Goal: Task Accomplishment & Management: Complete application form

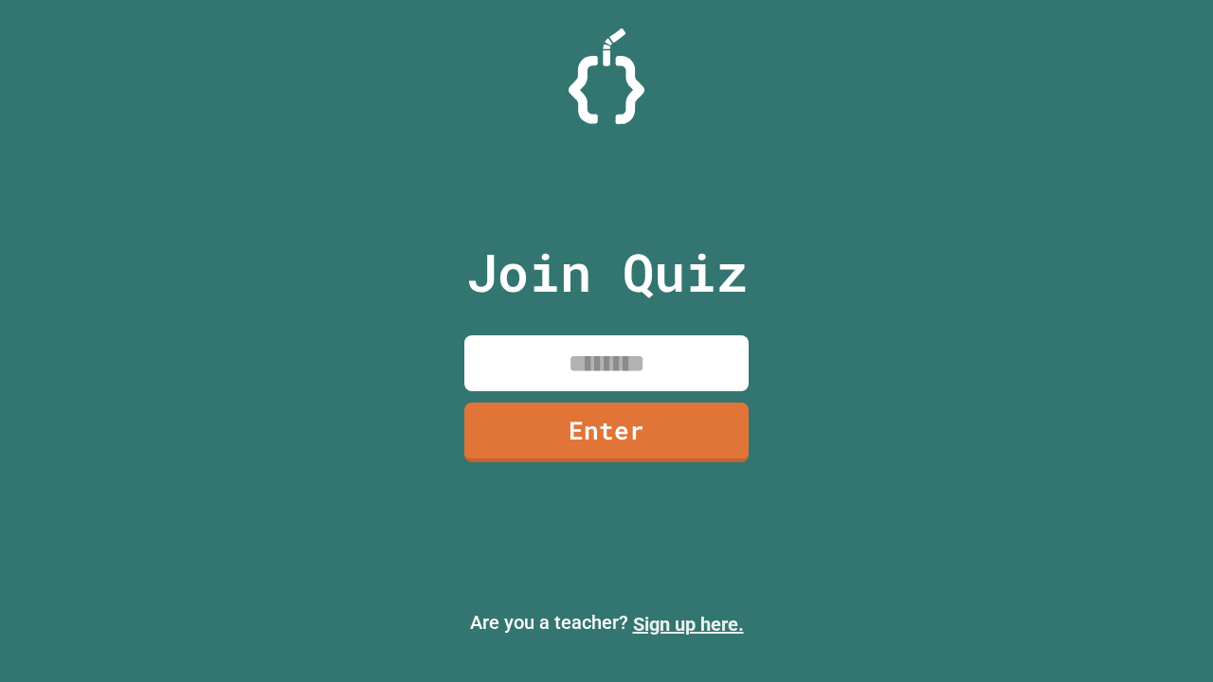
click at [688, 624] on link "Sign up here." at bounding box center [688, 624] width 111 height 23
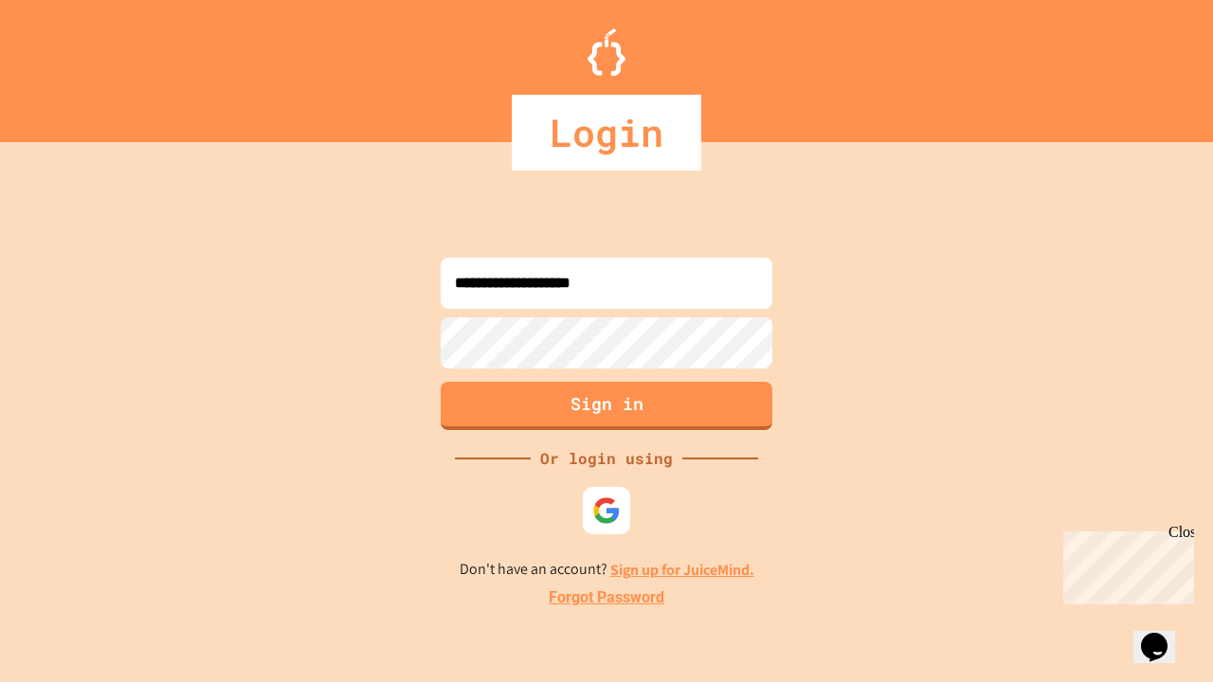
type input "**********"
